Goal: Transaction & Acquisition: Purchase product/service

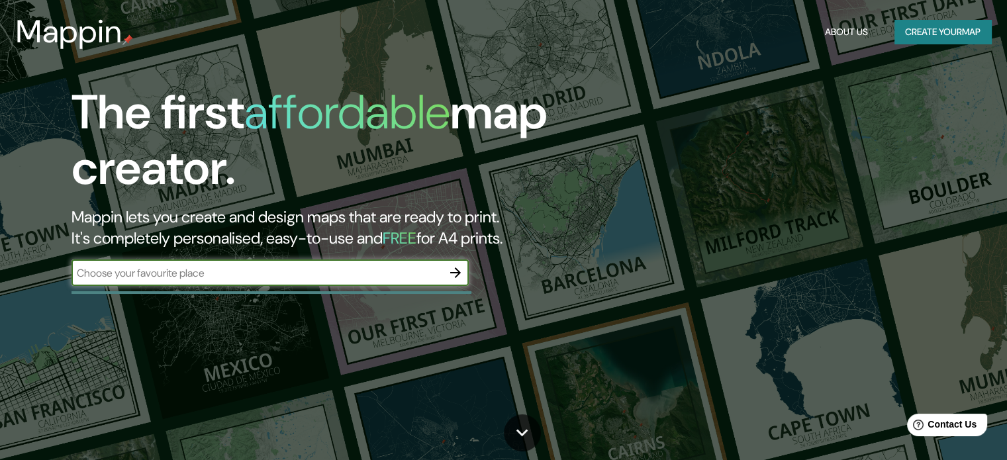
click at [230, 267] on input "text" at bounding box center [256, 272] width 371 height 15
type input "PIURA"
click at [458, 269] on icon "button" at bounding box center [455, 273] width 16 height 16
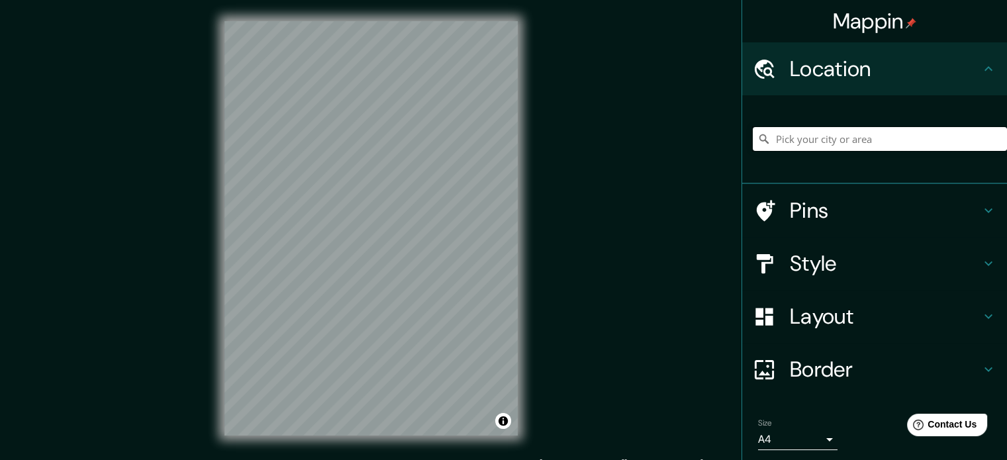
click at [844, 140] on input "Pick your city or area" at bounding box center [879, 139] width 254 height 24
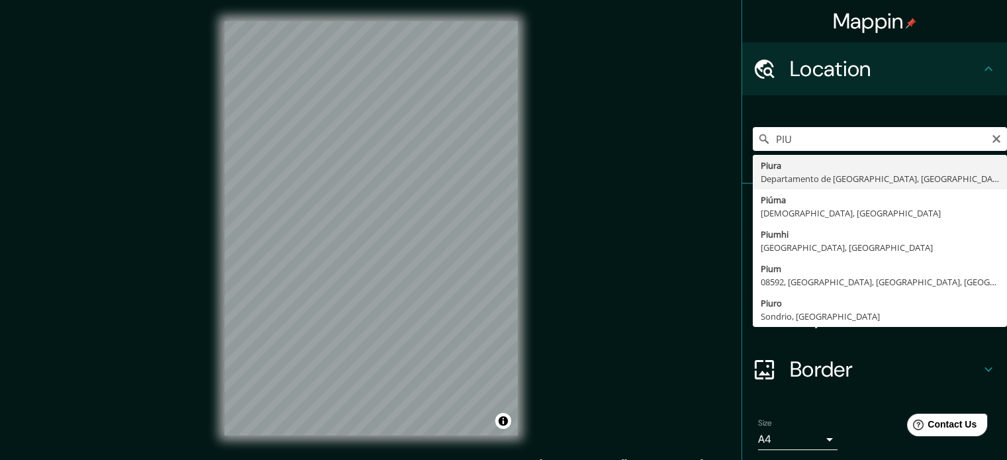
type input "Piura, [GEOGRAPHIC_DATA], [GEOGRAPHIC_DATA]"
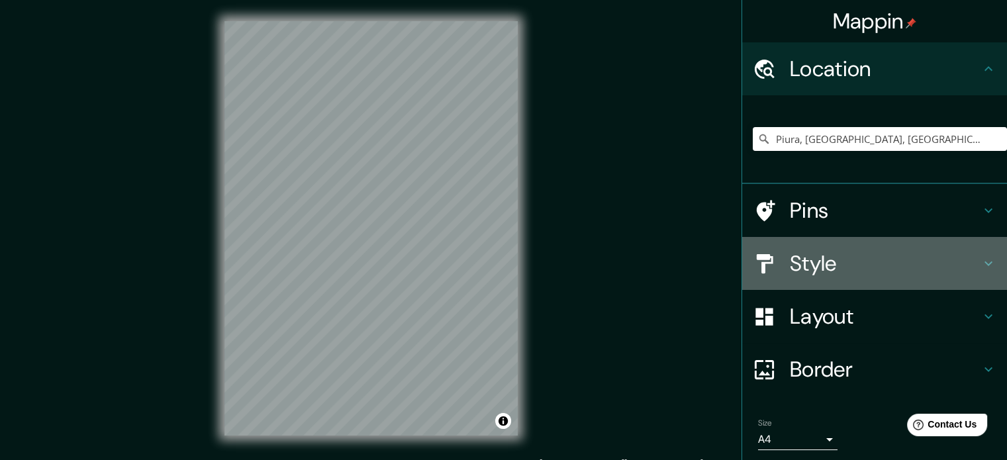
click at [844, 250] on h4 "Style" at bounding box center [885, 263] width 191 height 26
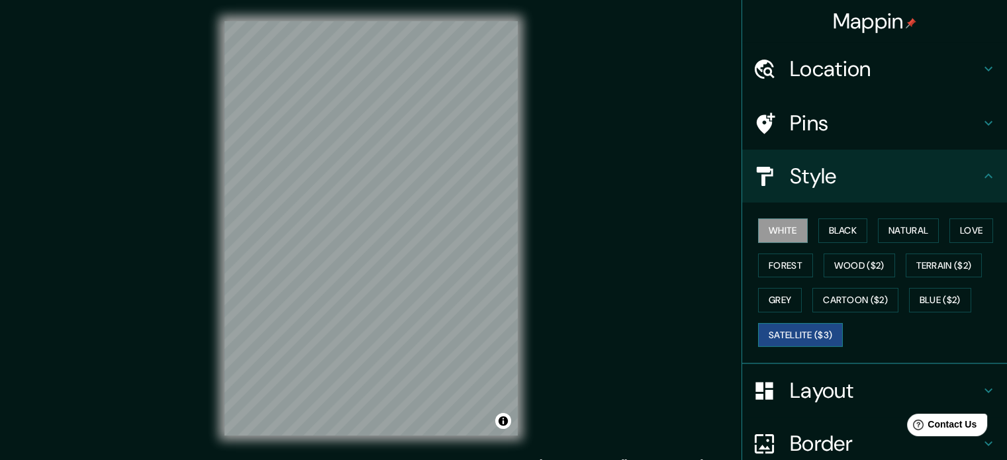
click at [779, 338] on button "Satellite ($3)" at bounding box center [800, 335] width 85 height 24
click at [784, 232] on button "White" at bounding box center [783, 230] width 50 height 24
click at [782, 232] on button "White" at bounding box center [783, 230] width 50 height 24
click at [852, 236] on button "Black" at bounding box center [843, 230] width 50 height 24
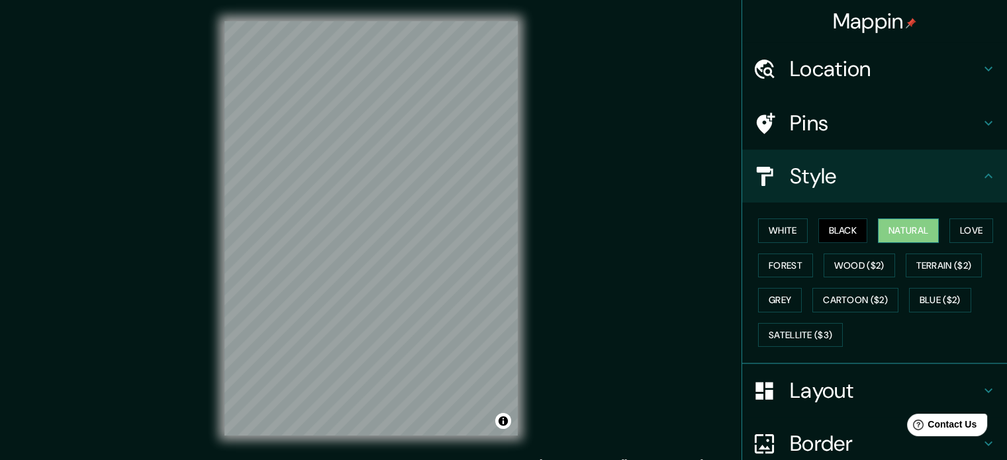
click at [893, 230] on button "Natural" at bounding box center [908, 230] width 61 height 24
click at [905, 131] on h4 "Pins" at bounding box center [885, 123] width 191 height 26
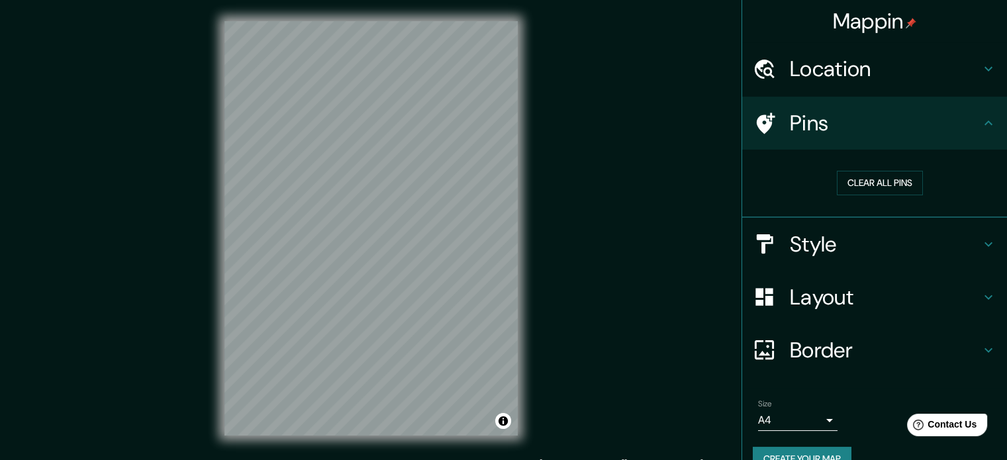
click at [825, 232] on h4 "Style" at bounding box center [885, 244] width 191 height 26
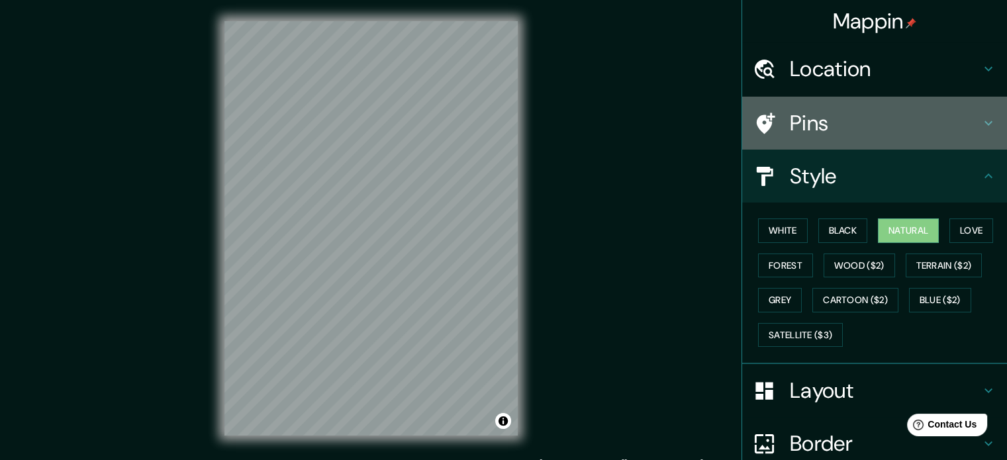
click at [760, 125] on icon at bounding box center [765, 123] width 19 height 21
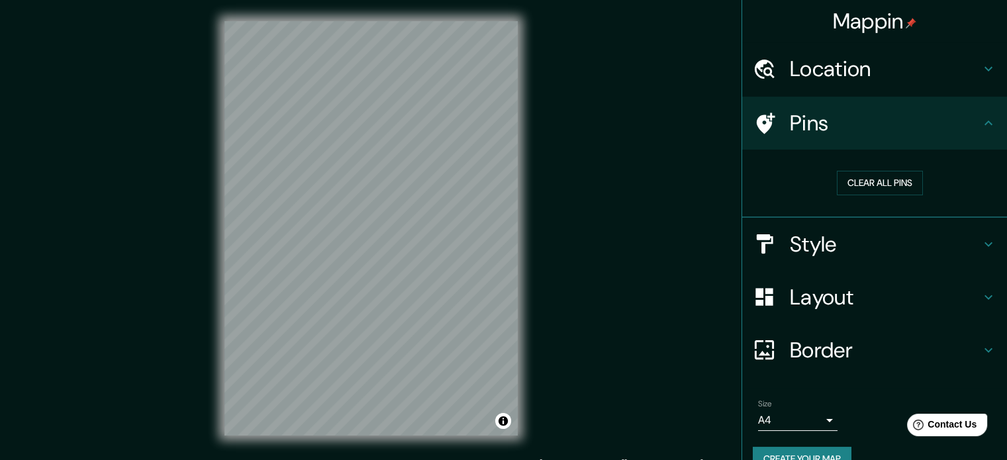
click at [790, 129] on h4 "Pins" at bounding box center [885, 123] width 191 height 26
click at [818, 256] on h4 "Style" at bounding box center [885, 244] width 191 height 26
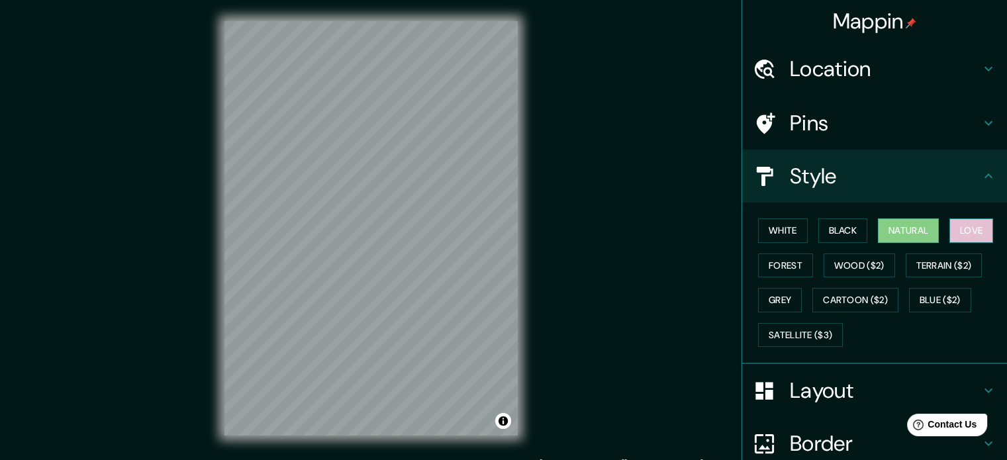
click at [971, 234] on button "Love" at bounding box center [971, 230] width 44 height 24
click at [777, 269] on button "Forest" at bounding box center [785, 265] width 55 height 24
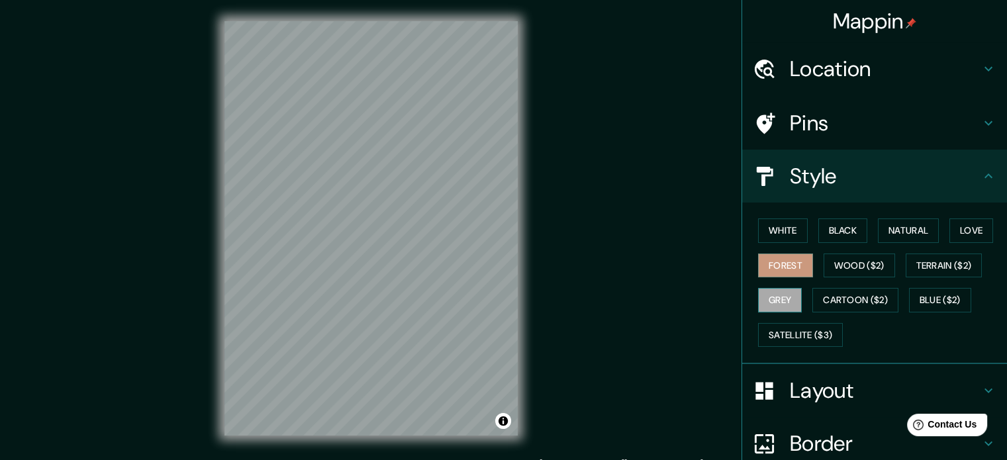
click at [761, 291] on button "Grey" at bounding box center [780, 300] width 44 height 24
click at [831, 177] on h4 "Style" at bounding box center [885, 176] width 191 height 26
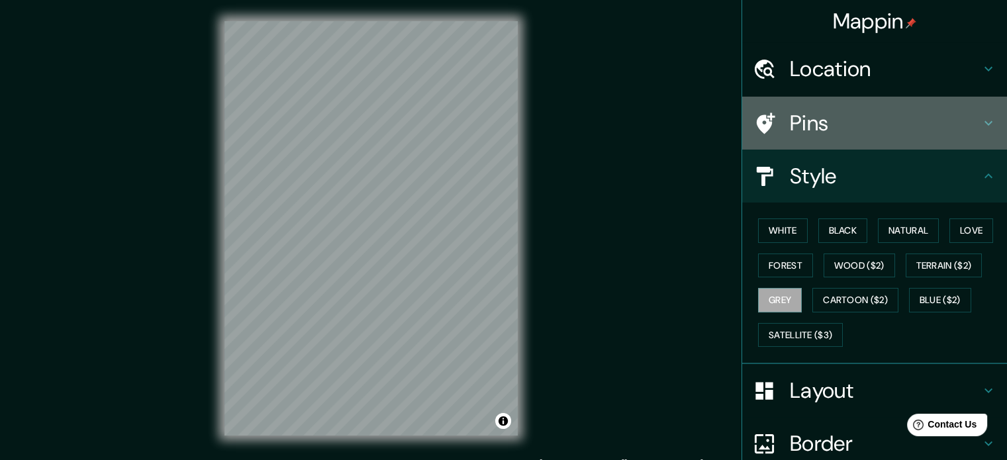
click at [798, 126] on h4 "Pins" at bounding box center [885, 123] width 191 height 26
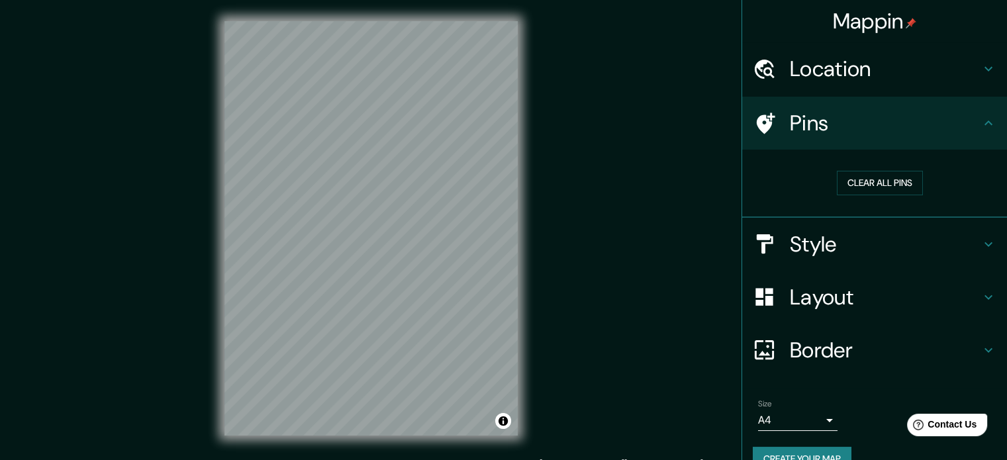
click at [807, 130] on h4 "Pins" at bounding box center [885, 123] width 191 height 26
drag, startPoint x: 807, startPoint y: 130, endPoint x: 806, endPoint y: 139, distance: 9.4
click at [807, 129] on h4 "Pins" at bounding box center [885, 123] width 191 height 26
click at [797, 126] on h4 "Pins" at bounding box center [885, 123] width 191 height 26
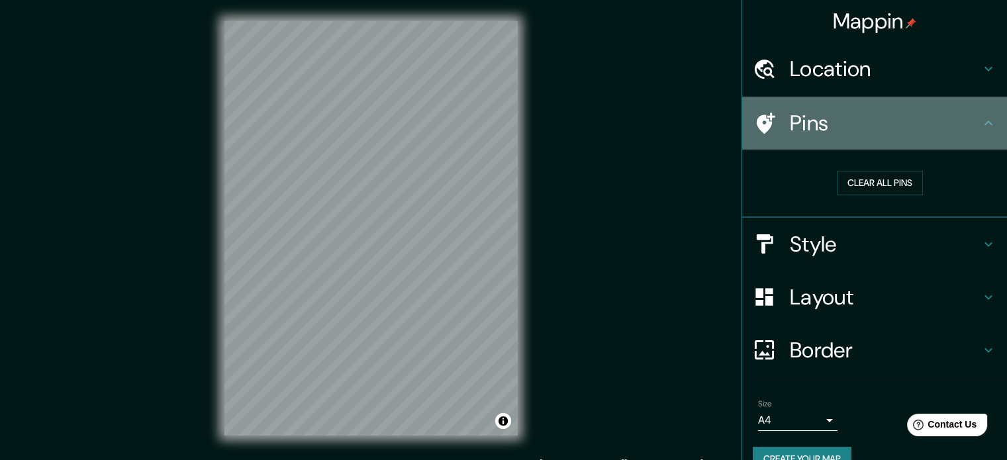
click at [752, 116] on icon at bounding box center [763, 123] width 23 height 23
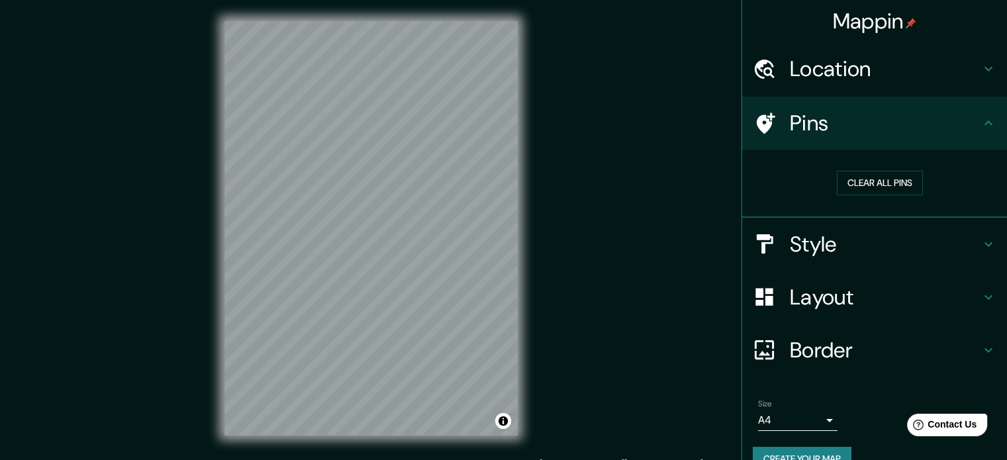
click at [778, 234] on div at bounding box center [770, 243] width 37 height 23
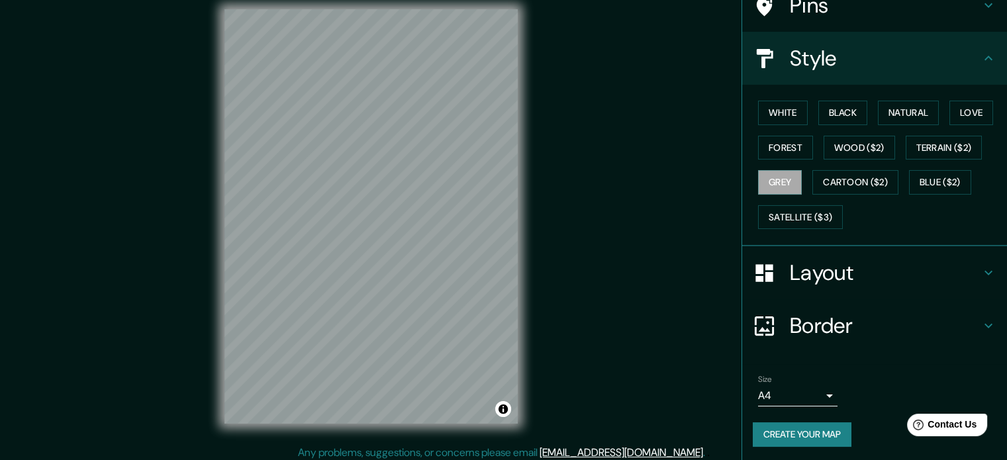
scroll to position [17, 0]
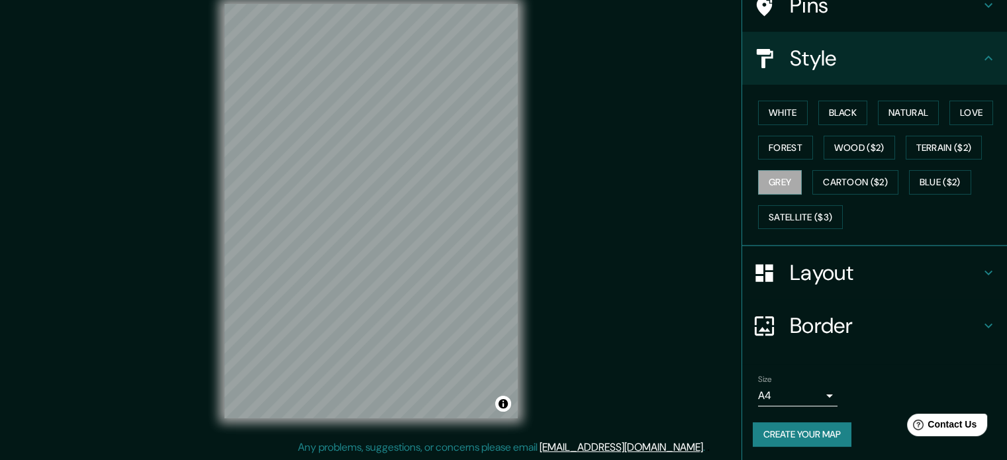
click at [794, 431] on button "Create your map" at bounding box center [801, 434] width 99 height 24
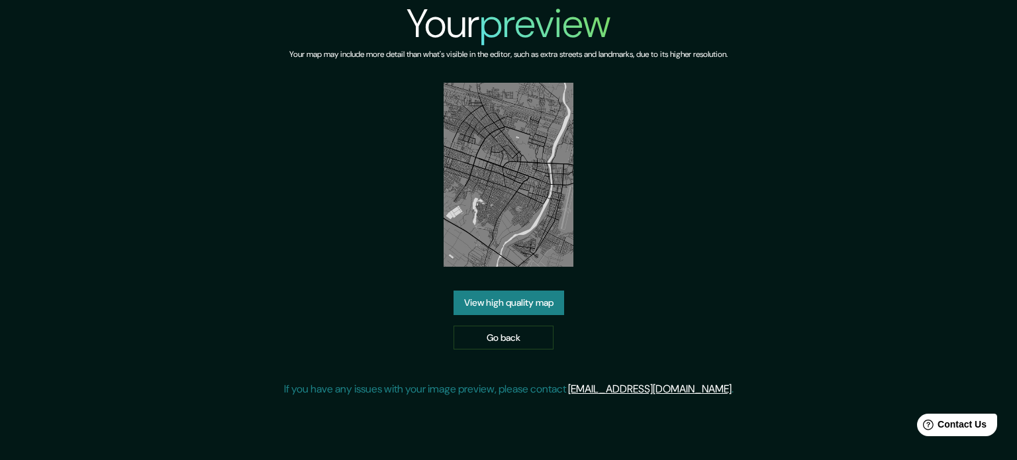
click at [524, 209] on img at bounding box center [508, 175] width 130 height 184
click at [625, 203] on div "Your preview Your map may include more detail than what's visible in the editor…" at bounding box center [508, 204] width 449 height 408
drag, startPoint x: 535, startPoint y: 289, endPoint x: 539, endPoint y: 225, distance: 64.3
click at [527, 339] on link "Go back" at bounding box center [503, 338] width 100 height 24
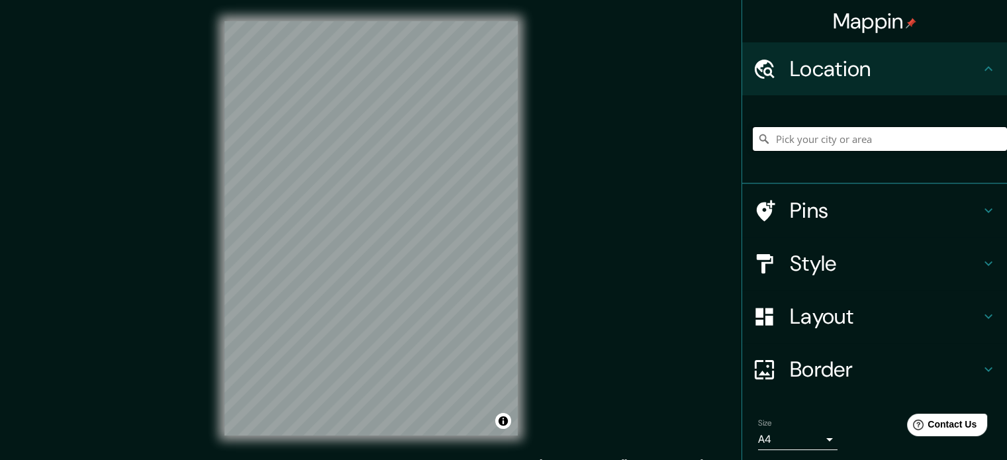
click at [794, 143] on input "Pick your city or area" at bounding box center [879, 139] width 254 height 24
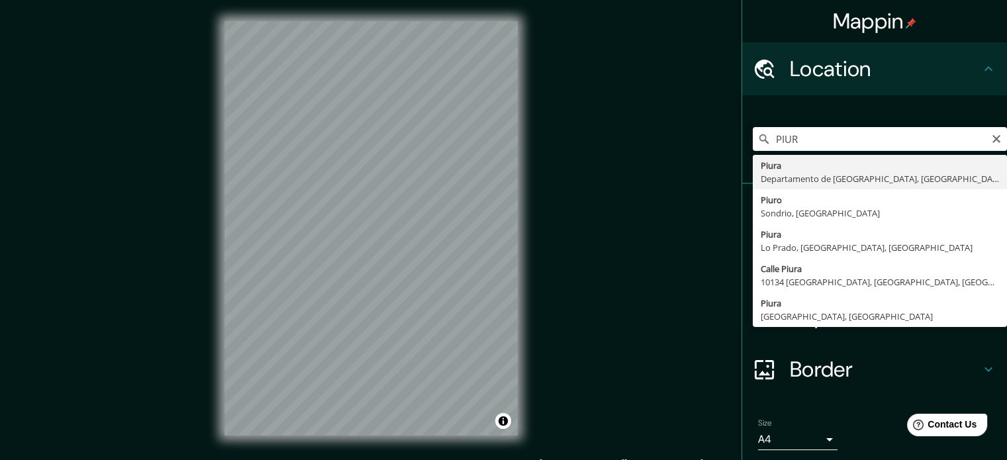
type input "Piura, [GEOGRAPHIC_DATA], [GEOGRAPHIC_DATA]"
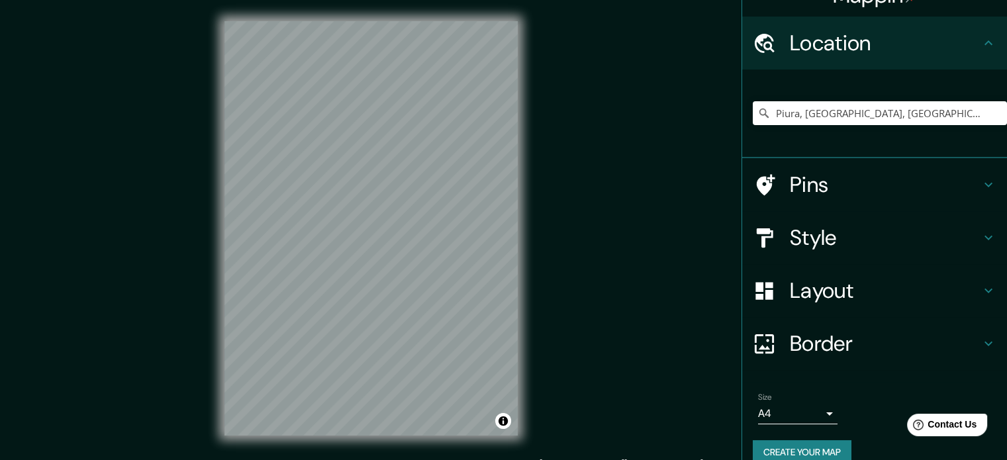
scroll to position [45, 0]
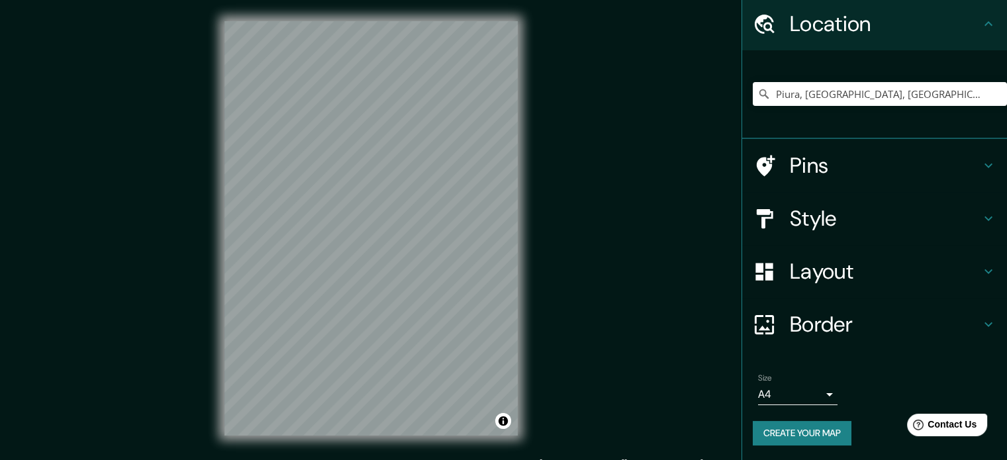
click at [828, 427] on button "Create your map" at bounding box center [801, 433] width 99 height 24
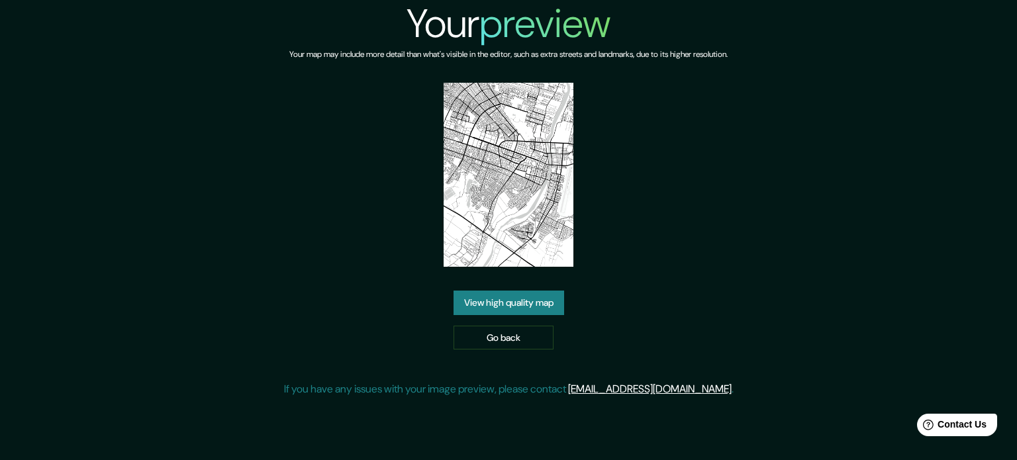
click at [522, 306] on link "View high quality map" at bounding box center [508, 303] width 111 height 24
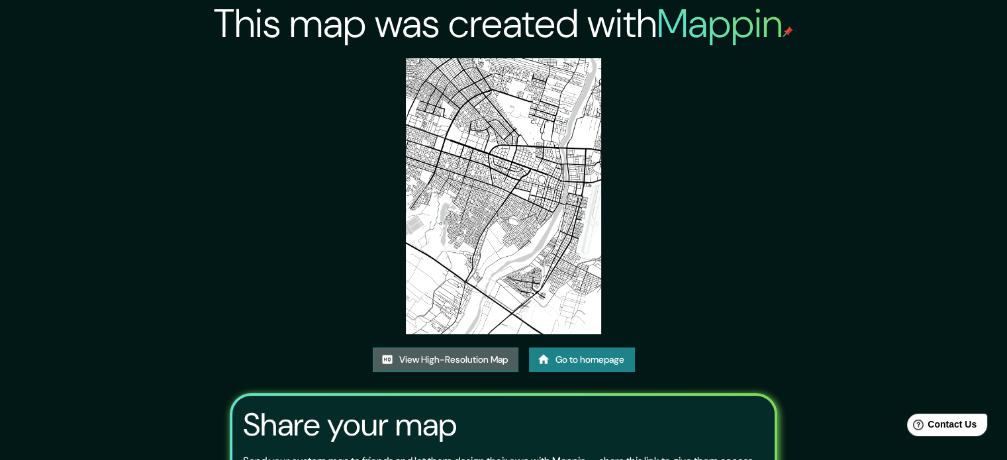
click at [449, 359] on link "View High-Resolution Map" at bounding box center [446, 359] width 146 height 24
click at [508, 237] on img at bounding box center [503, 196] width 195 height 276
